Goal: Information Seeking & Learning: Learn about a topic

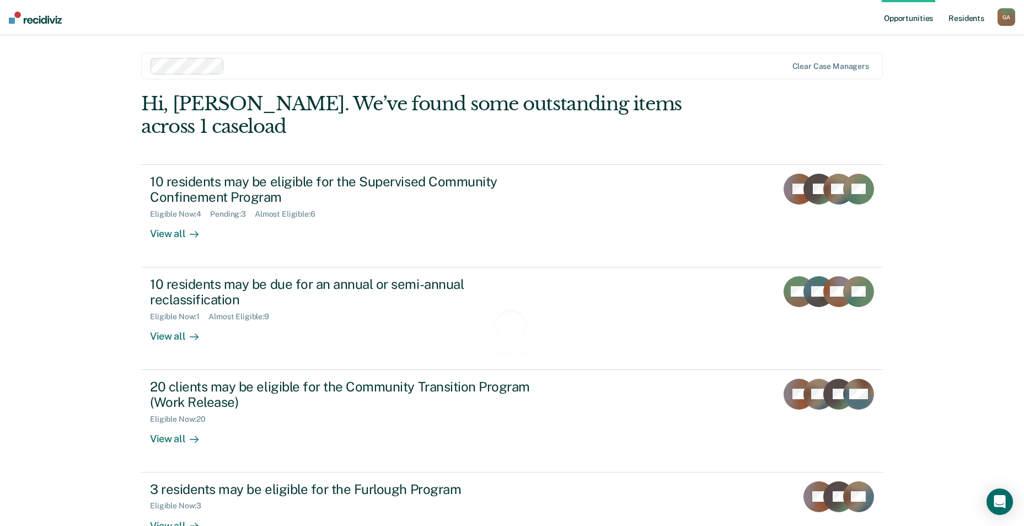
click at [975, 20] on link "Resident s" at bounding box center [967, 17] width 40 height 35
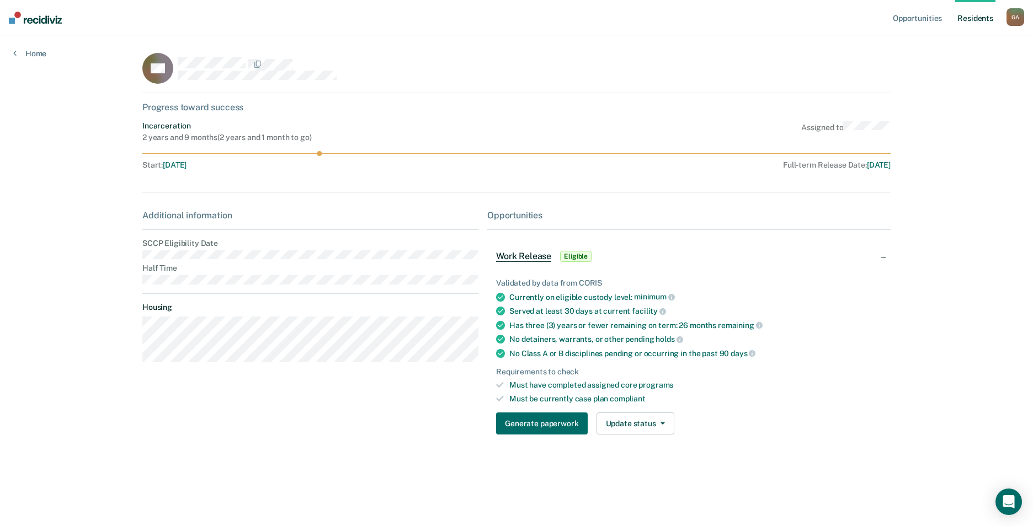
click at [131, 257] on main "RB Progress toward success Incarceration 2 years and 9 months ( 2 years and 1 m…" at bounding box center [516, 267] width 775 height 465
click at [141, 255] on main "RB Progress toward success Incarceration 2 years and 9 months ( 2 years and 1 m…" at bounding box center [516, 267] width 775 height 465
click at [141, 253] on main "RB Progress toward success Incarceration 2 years and 9 months ( 2 years and 1 m…" at bounding box center [516, 267] width 775 height 465
drag, startPoint x: 319, startPoint y: 154, endPoint x: 414, endPoint y: 162, distance: 94.7
click at [414, 162] on div "Incarceration 2 years and 9 months ( 2 years and 1 month to go ) Assigned to St…" at bounding box center [516, 147] width 748 height 52
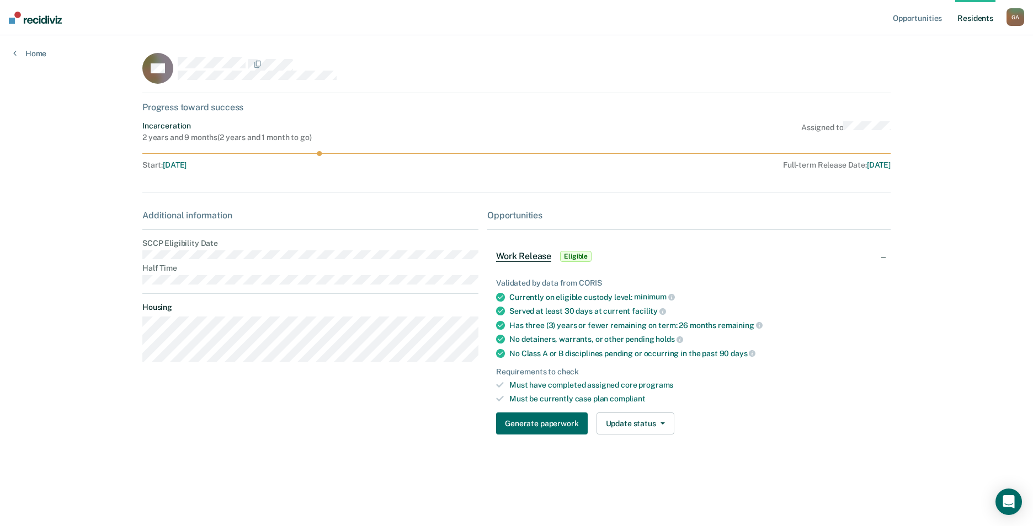
drag, startPoint x: 414, startPoint y: 162, endPoint x: 433, endPoint y: 185, distance: 30.6
click at [433, 184] on div "RB Progress toward success Incarceration 2 years and 9 months ( 2 years and 1 m…" at bounding box center [516, 255] width 748 height 404
